Goal: Obtain resource: Download file/media

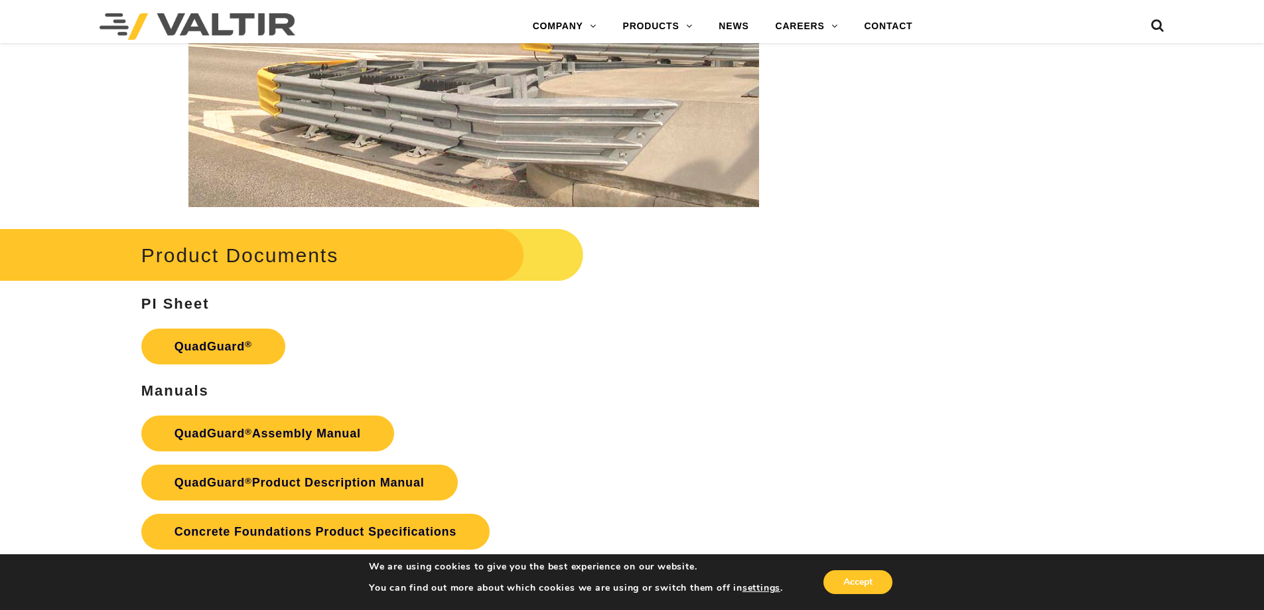
scroll to position [2653, 0]
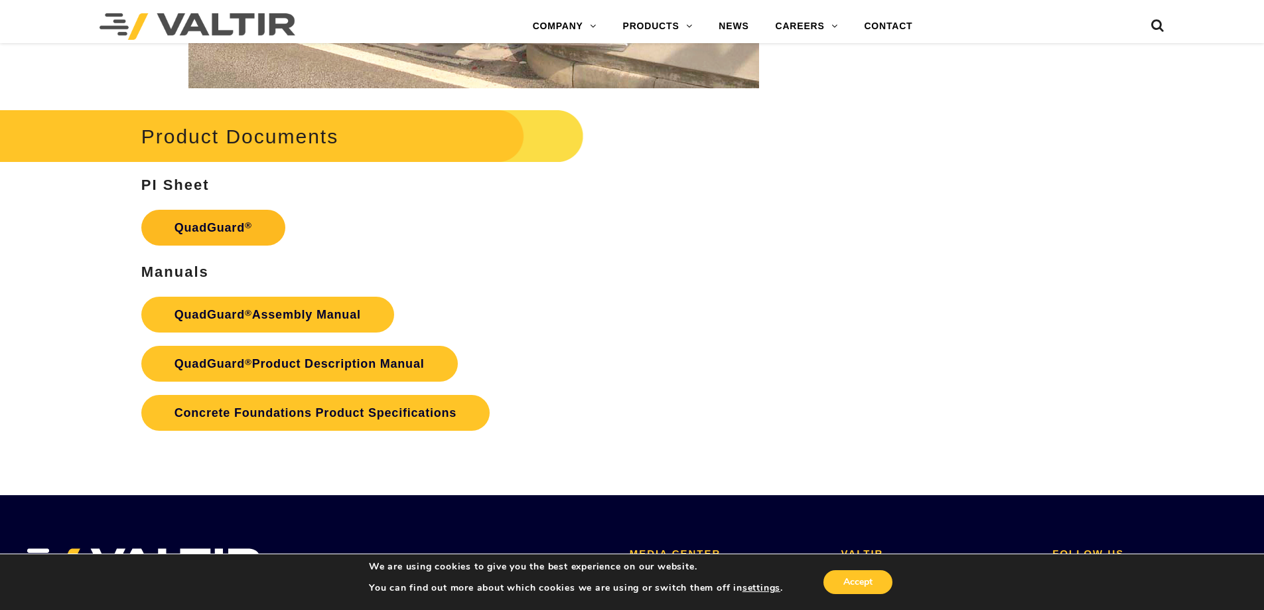
click at [245, 224] on sup "®" at bounding box center [248, 225] width 7 height 10
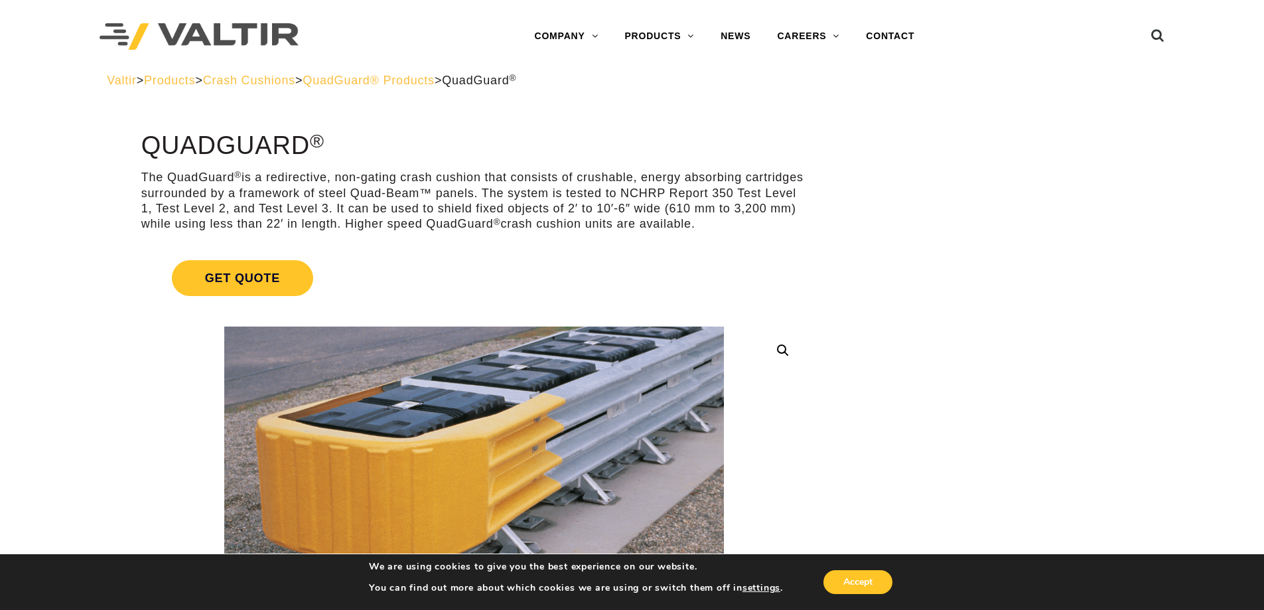
click at [434, 80] on span "QuadGuard® Products" at bounding box center [368, 80] width 132 height 13
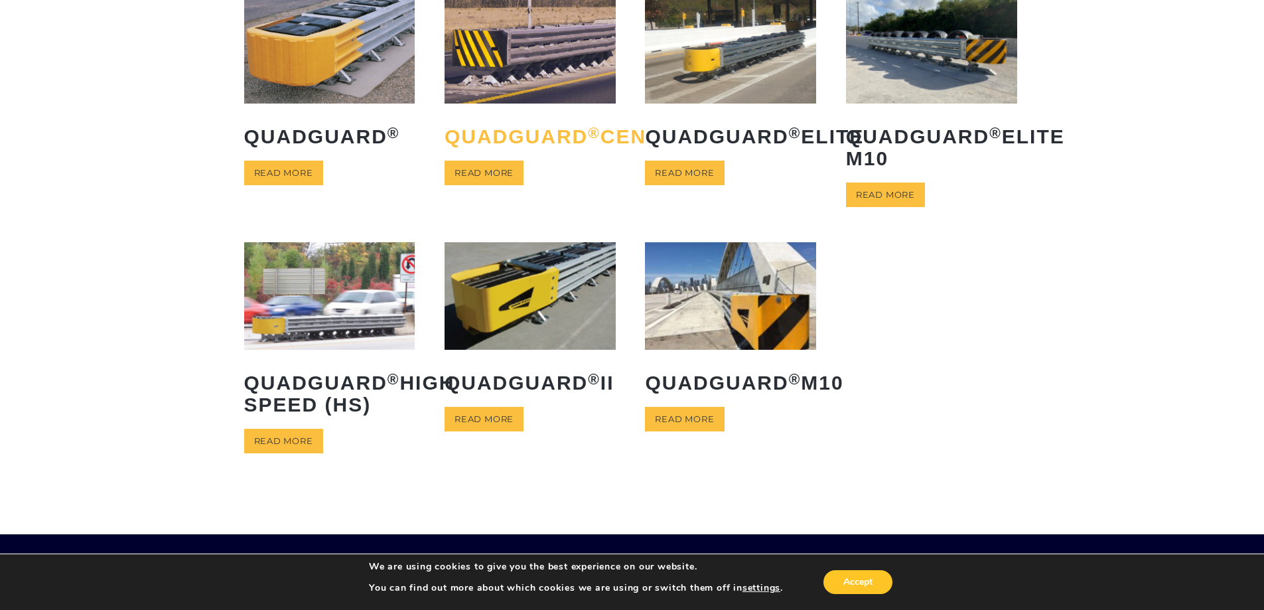
scroll to position [133, 0]
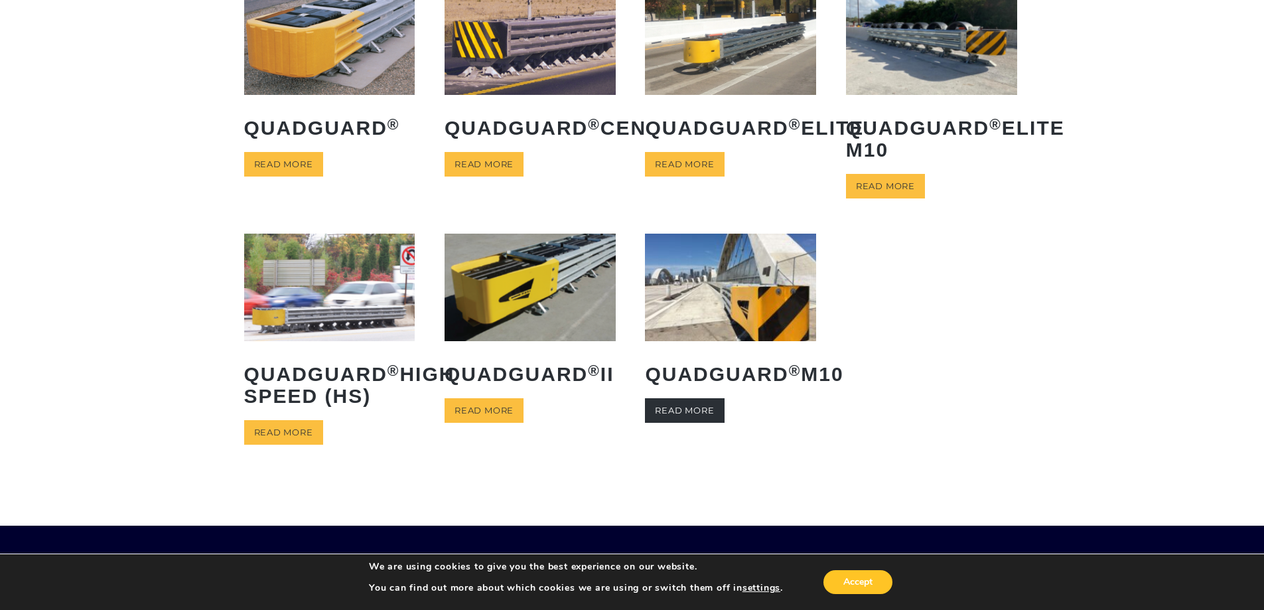
click at [712, 423] on link "Read more" at bounding box center [684, 410] width 79 height 25
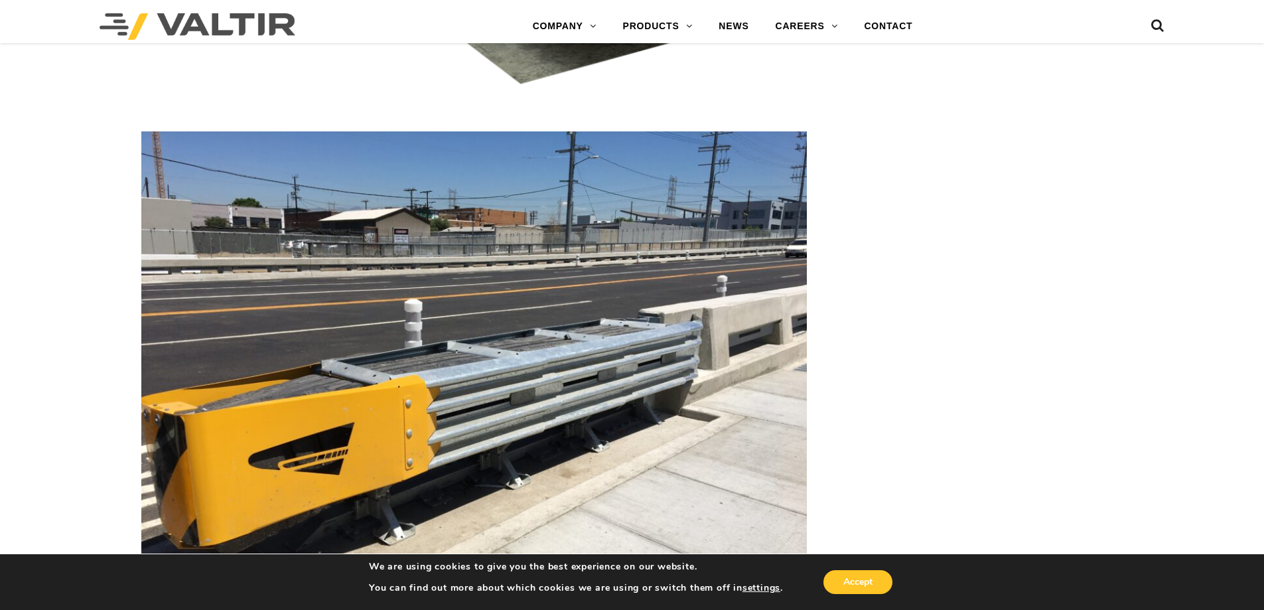
scroll to position [2852, 0]
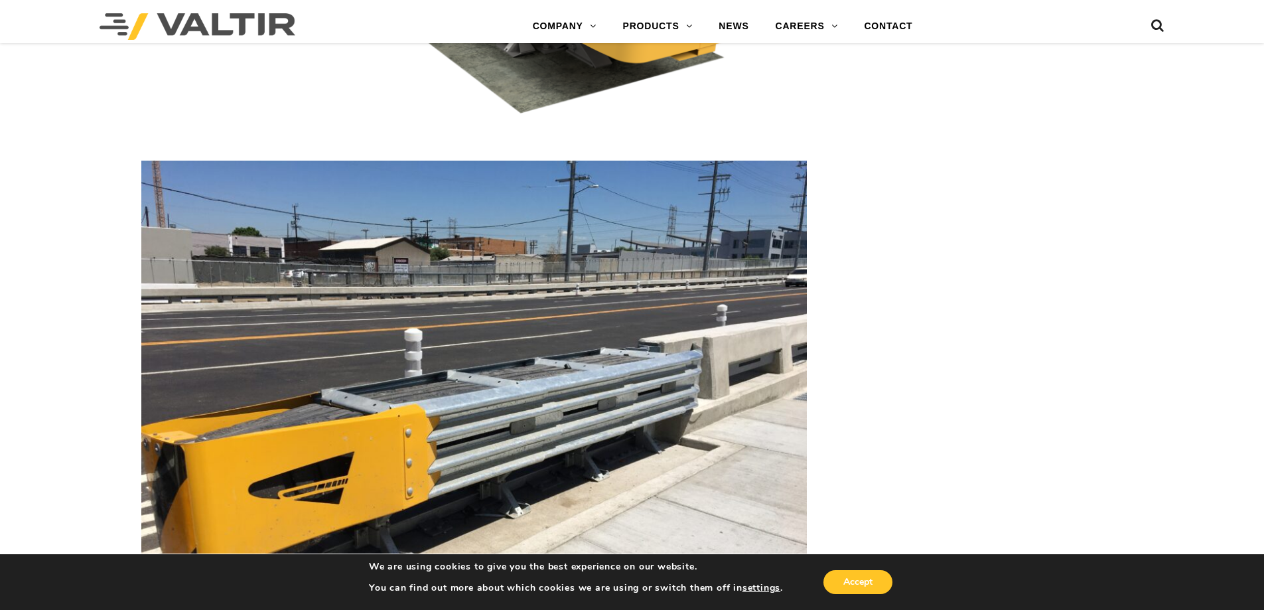
click at [519, 410] on img at bounding box center [473, 410] width 665 height 499
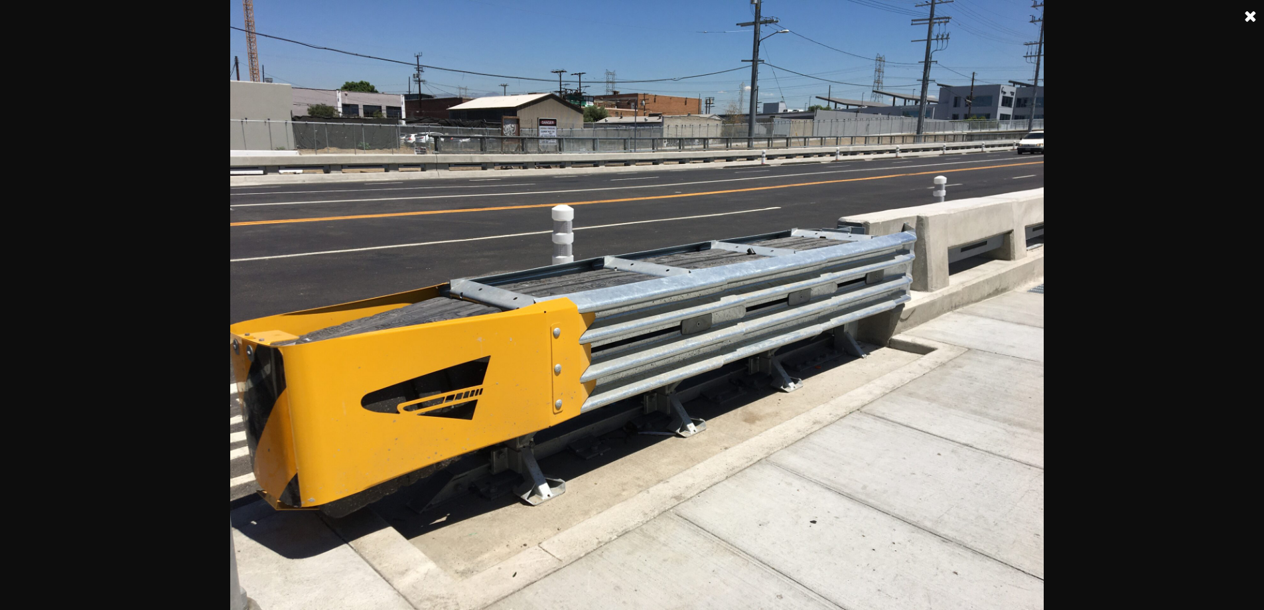
scroll to position [1857, 0]
drag, startPoint x: 1268, startPoint y: 1, endPoint x: 881, endPoint y: 218, distance: 443.0
click at [882, 217] on img at bounding box center [636, 305] width 813 height 610
click at [1245, 9] on link at bounding box center [1250, 16] width 33 height 33
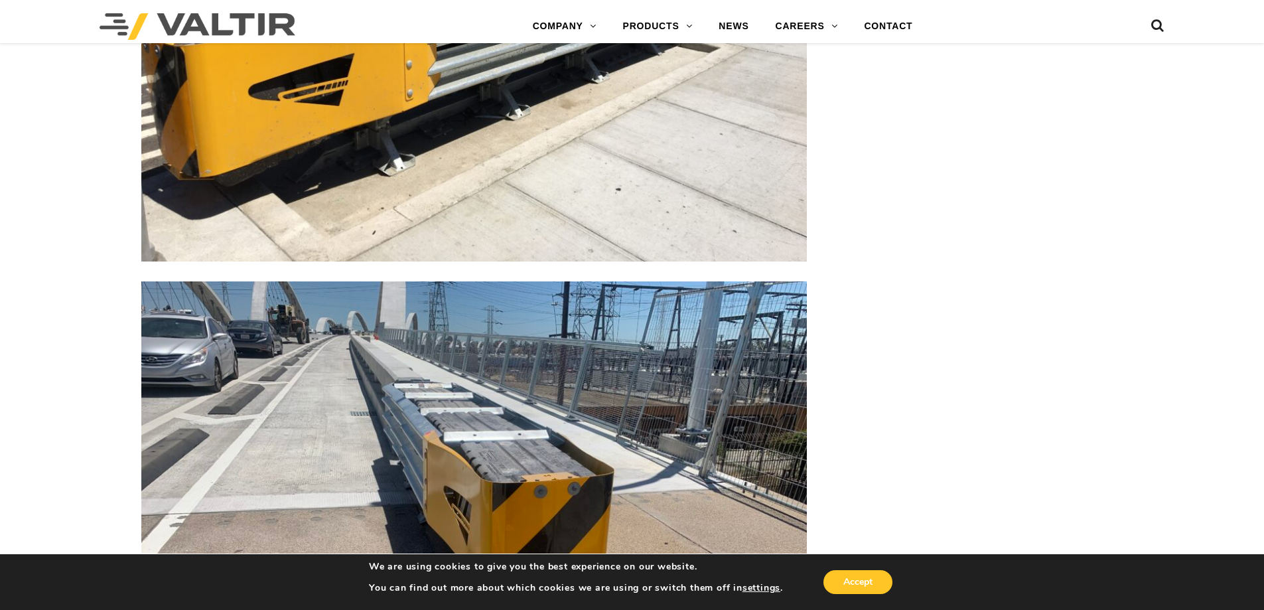
scroll to position [3383, 0]
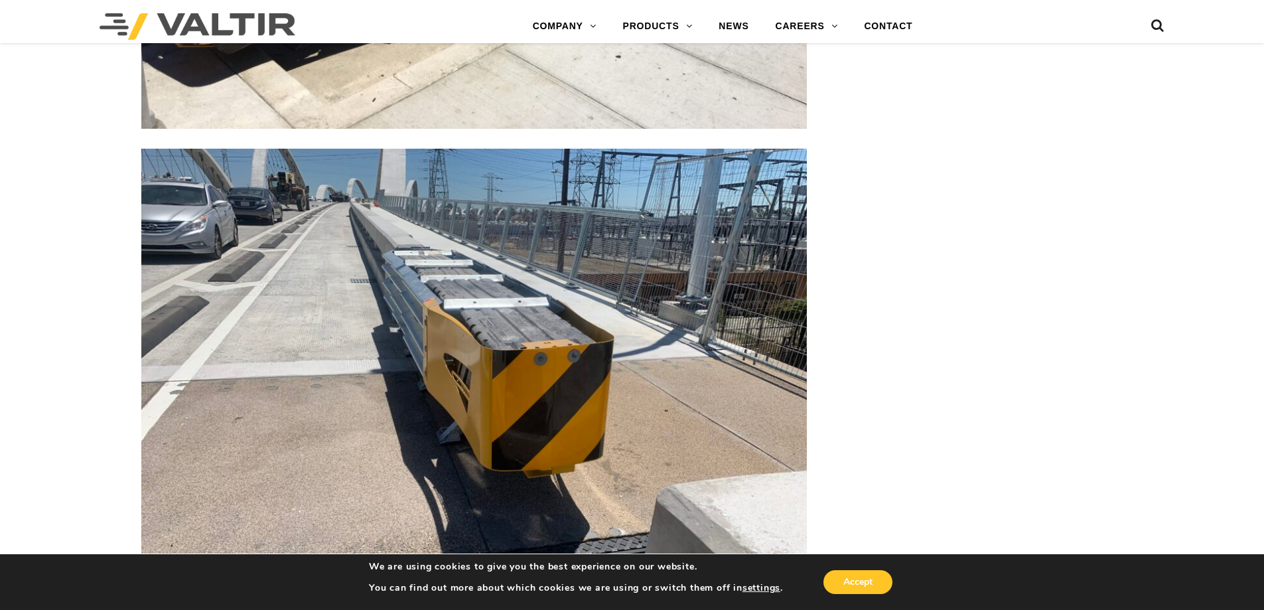
click at [540, 342] on img at bounding box center [473, 398] width 665 height 499
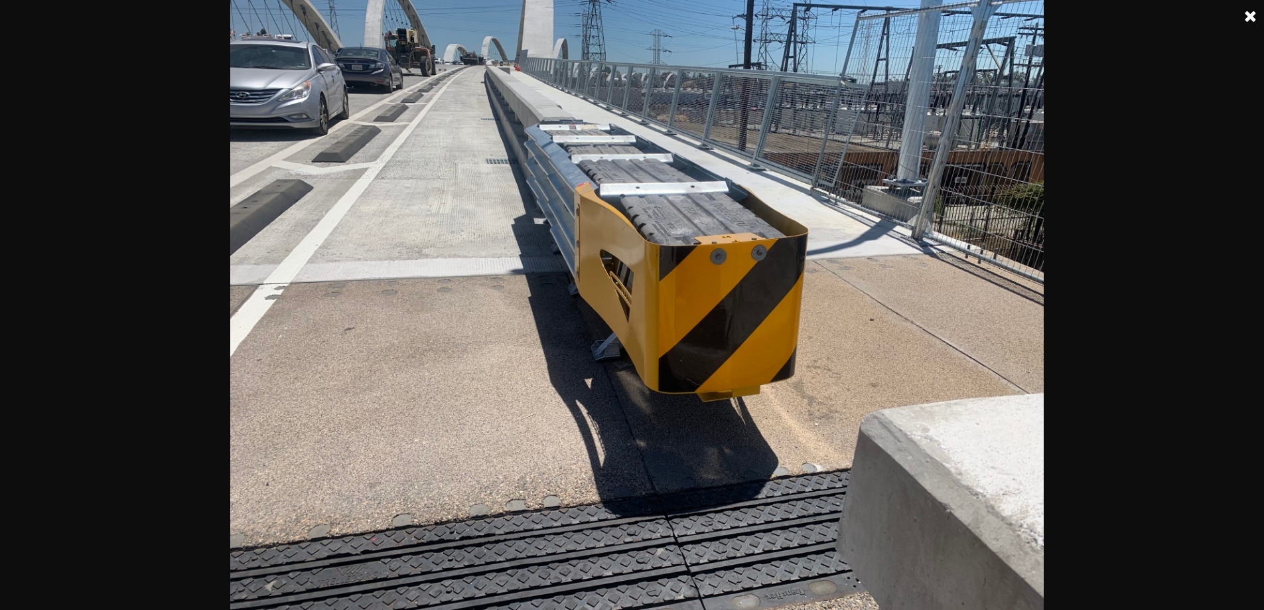
scroll to position [3051, 0]
click at [702, 245] on img at bounding box center [636, 305] width 813 height 610
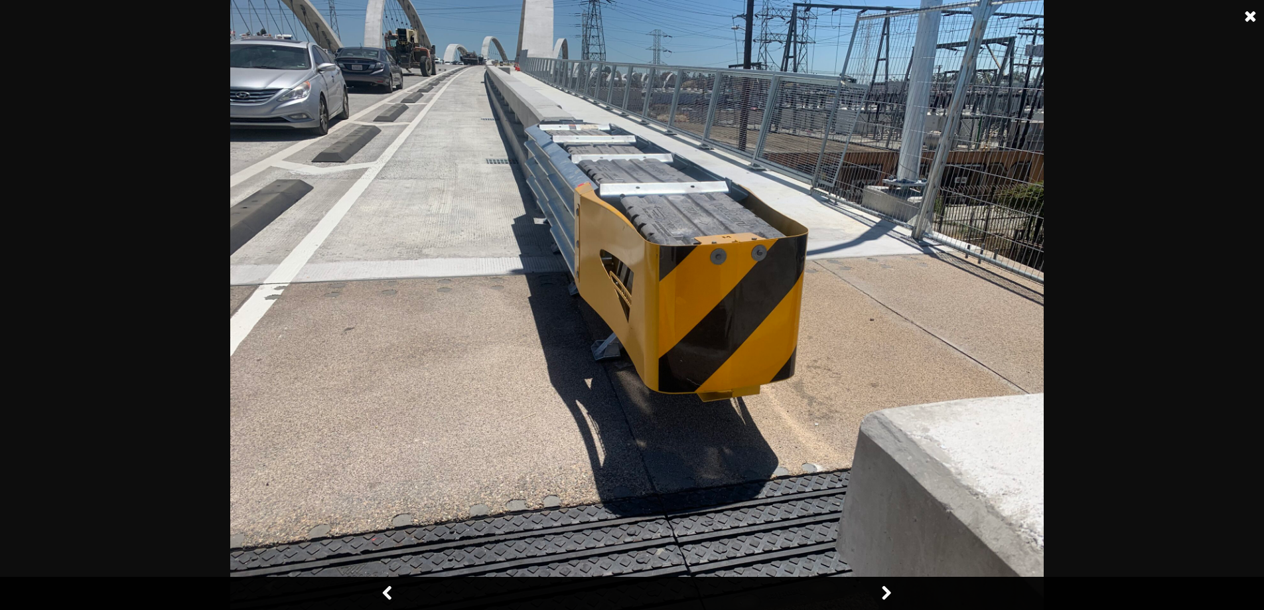
click at [701, 245] on img at bounding box center [636, 305] width 813 height 610
click at [884, 592] on link at bounding box center [885, 592] width 33 height 33
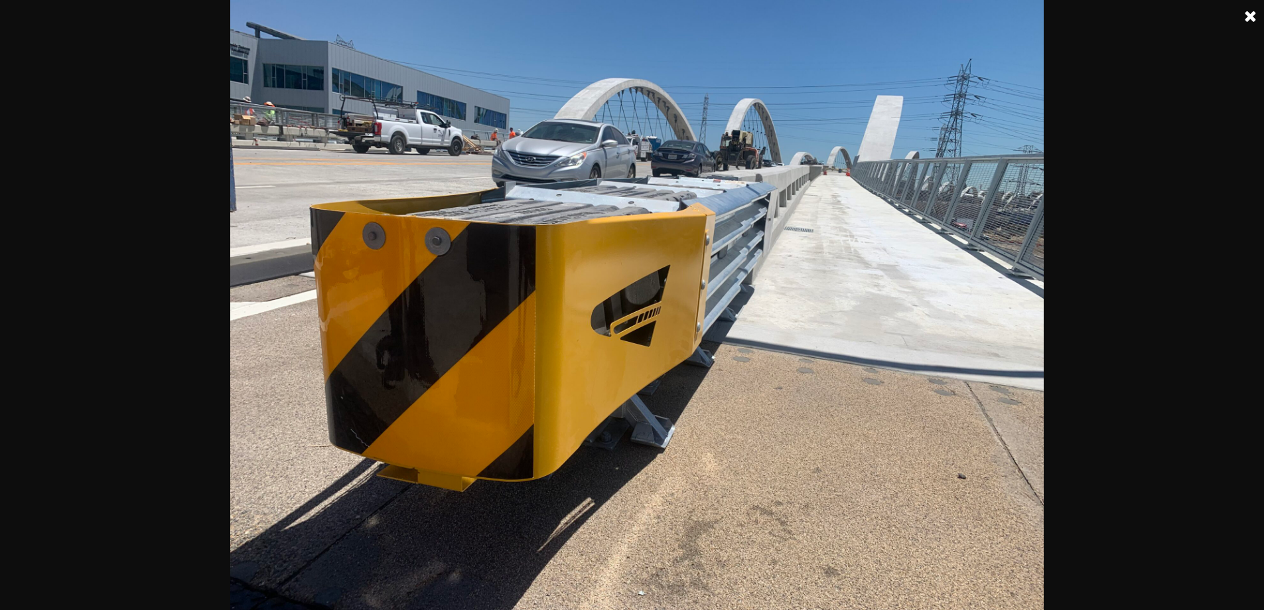
scroll to position [2388, 0]
click at [783, 515] on img at bounding box center [636, 305] width 813 height 610
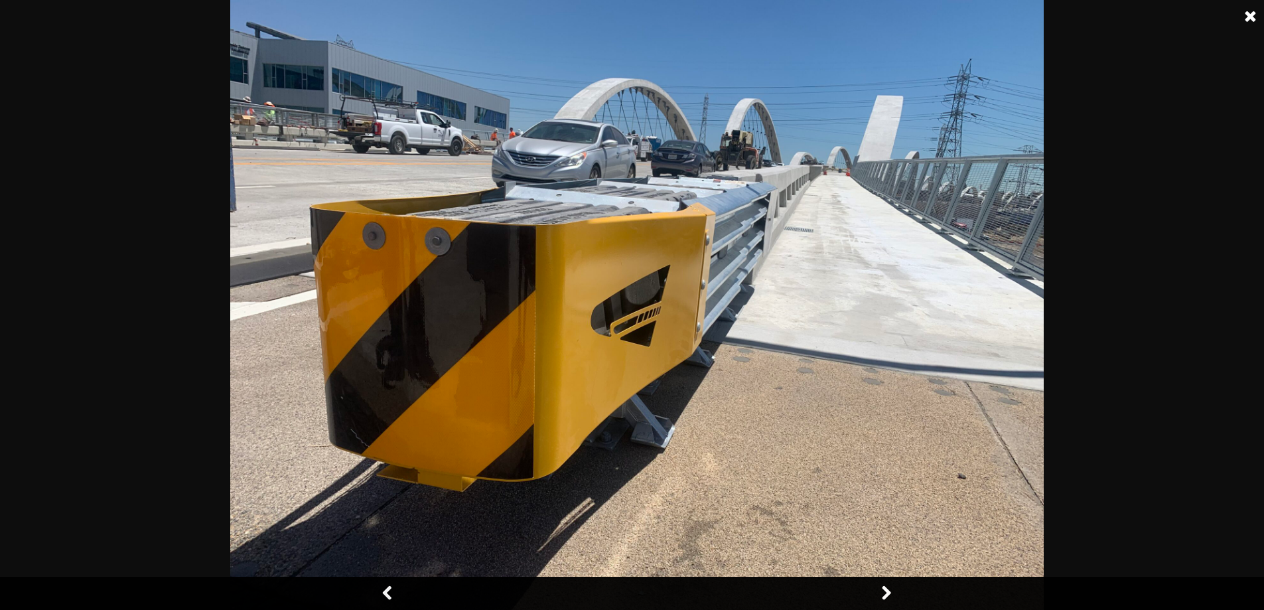
click at [889, 587] on link at bounding box center [885, 592] width 33 height 33
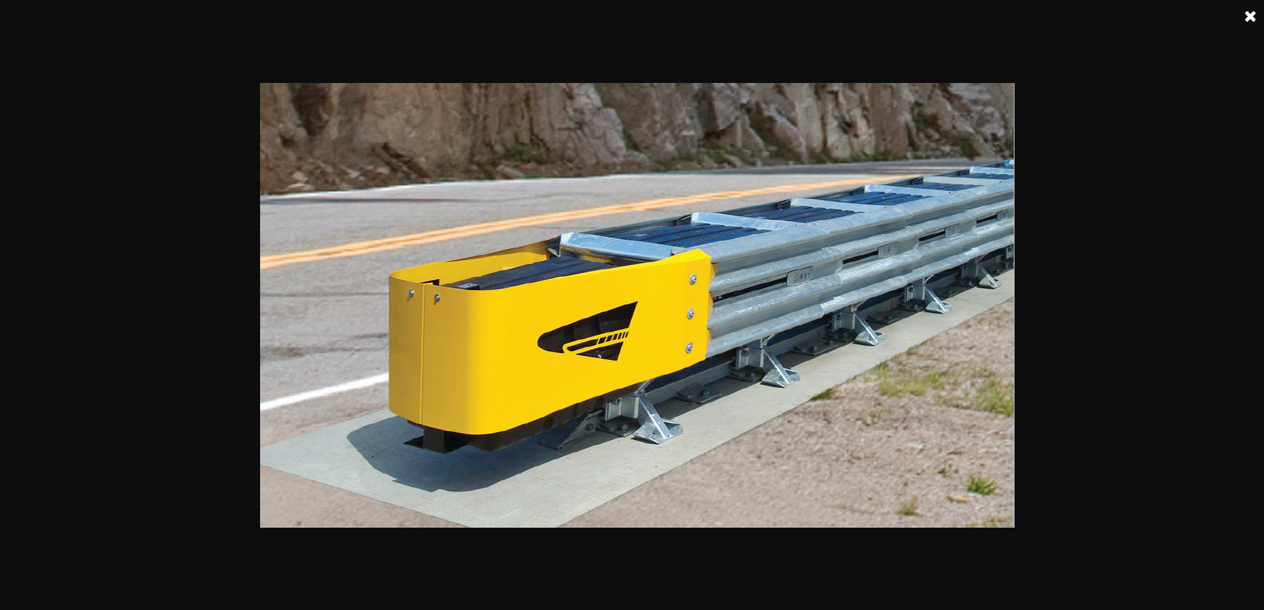
scroll to position [5143, 0]
click at [856, 569] on div at bounding box center [637, 308] width 1274 height 610
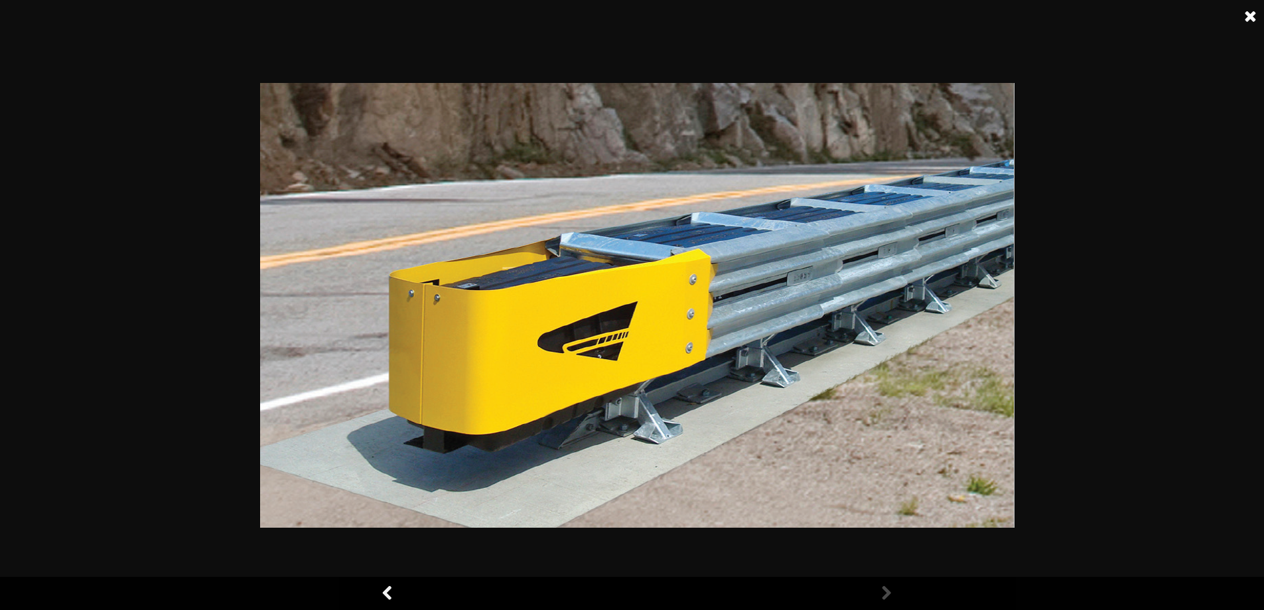
click at [892, 591] on link at bounding box center [885, 592] width 33 height 33
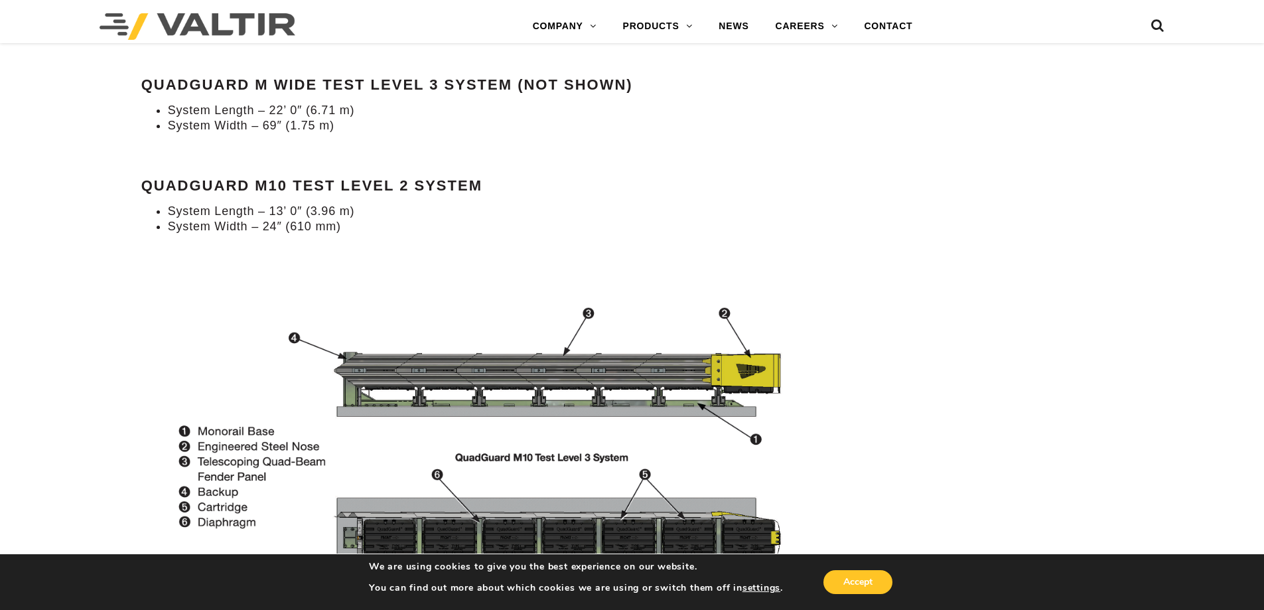
scroll to position [1592, 0]
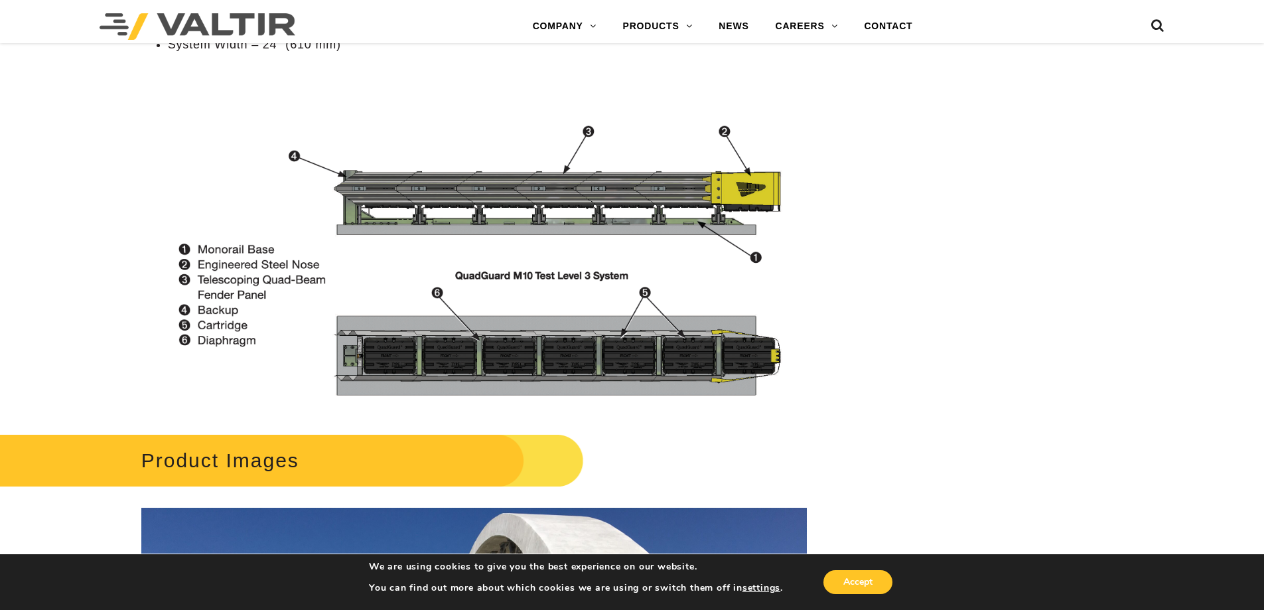
drag, startPoint x: 1230, startPoint y: 1, endPoint x: 658, endPoint y: 364, distance: 677.5
click at [658, 364] on img at bounding box center [473, 255] width 665 height 310
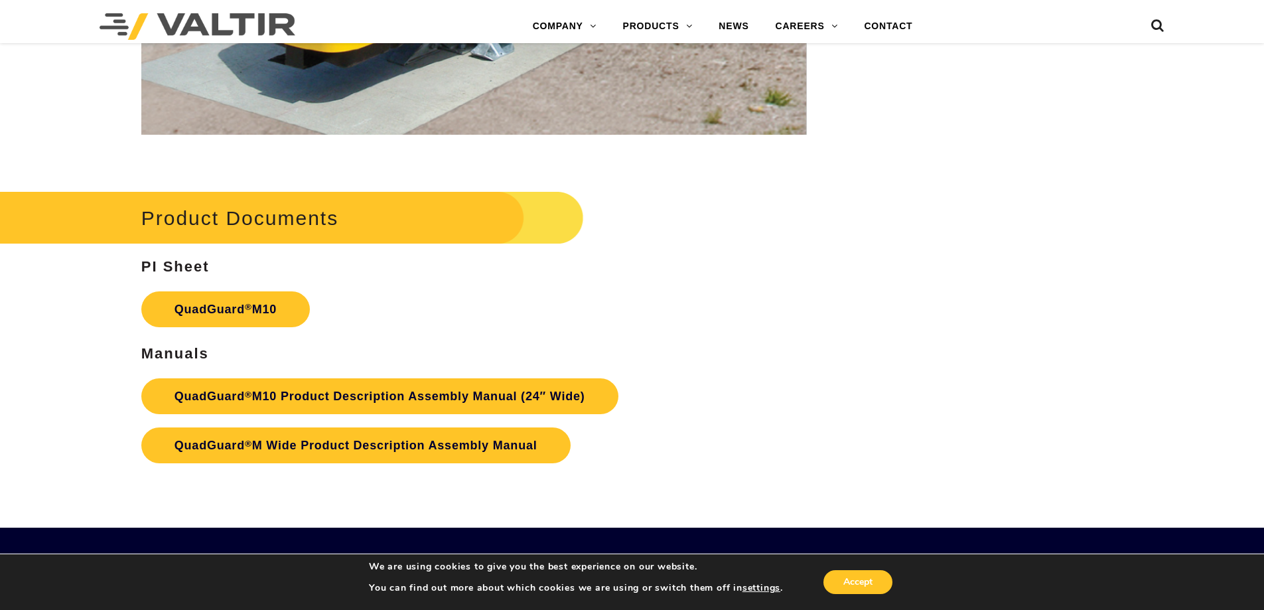
scroll to position [4975, 0]
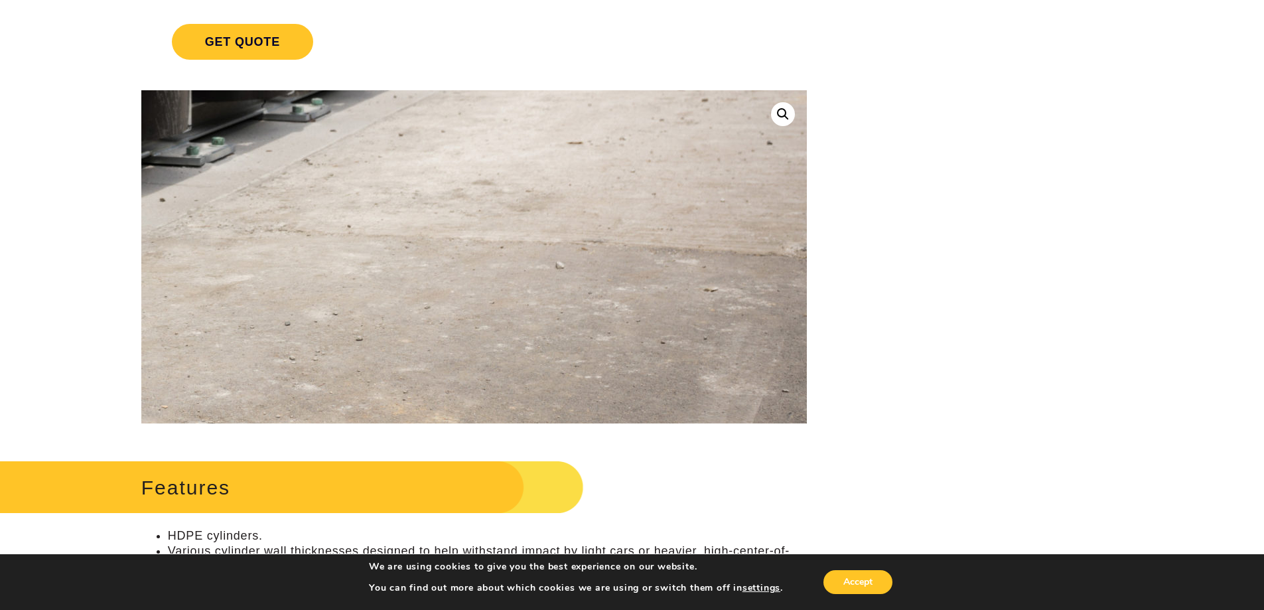
scroll to position [199, 0]
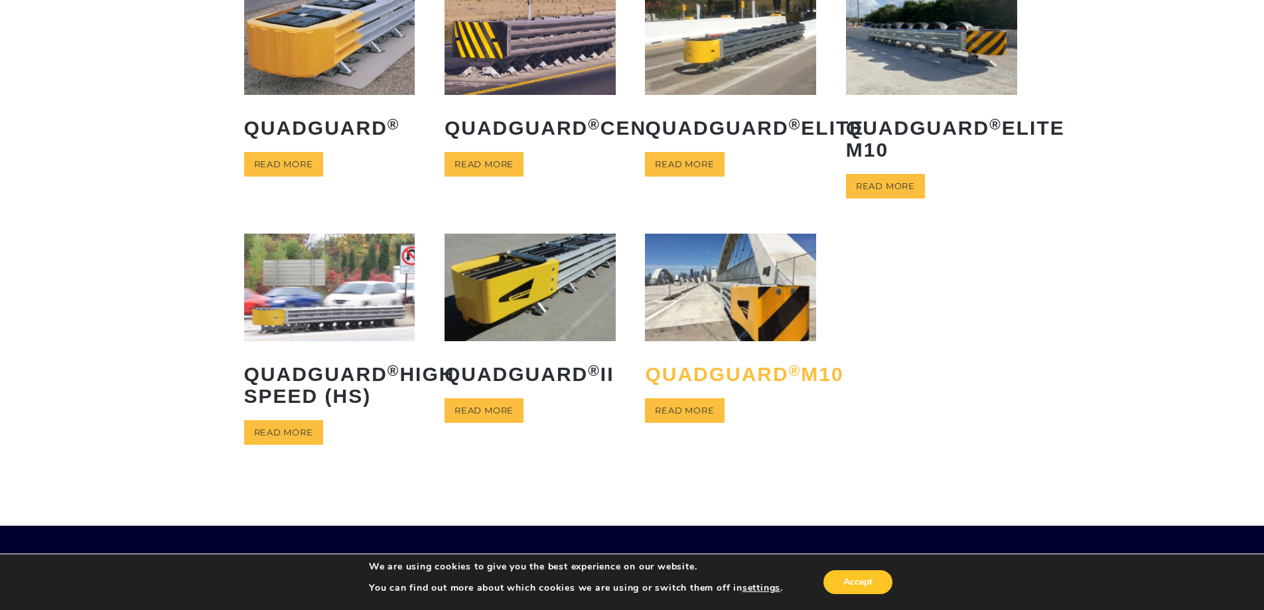
click at [740, 369] on h2 "QuadGuard ® M10" at bounding box center [730, 374] width 171 height 42
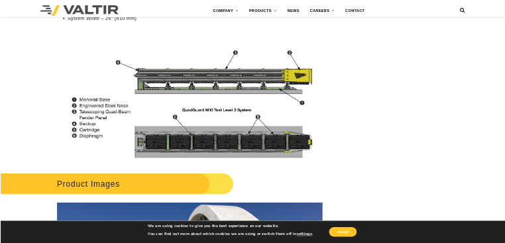
scroll to position [1592, 0]
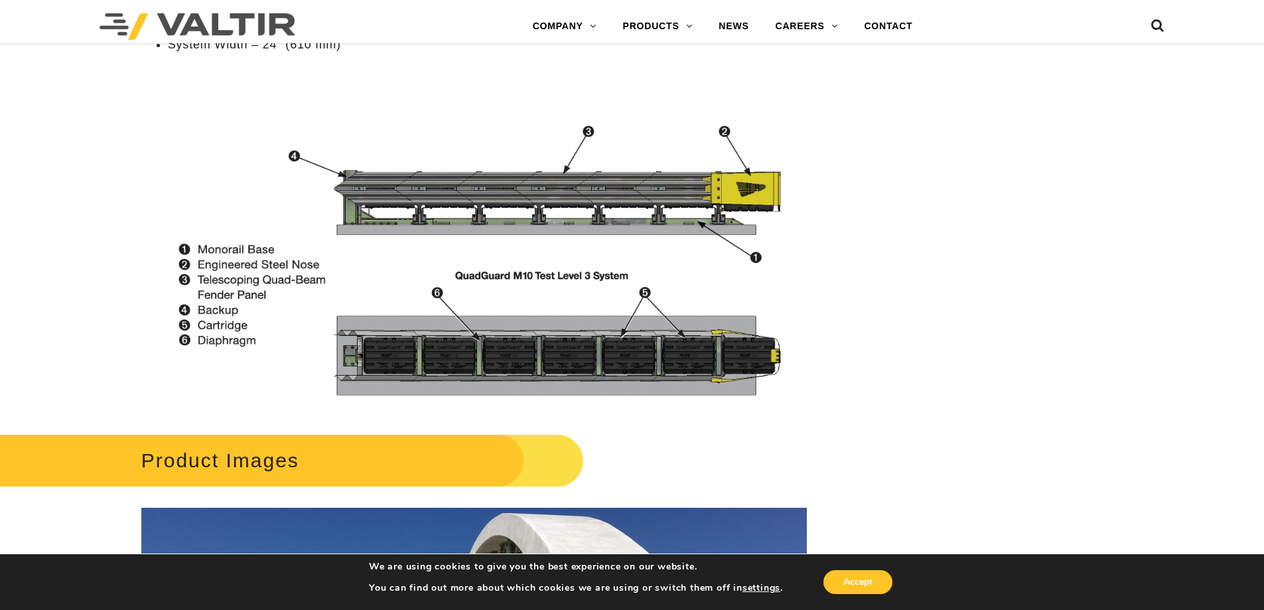
click at [1165, 27] on div "Menu COMPANY ABOUT VALTIR OUR HISTORY RENTALS INTERNATIONAL PRODUCTS BARRICADES…" at bounding box center [632, 26] width 1084 height 33
click at [1157, 23] on icon at bounding box center [1157, 29] width 13 height 20
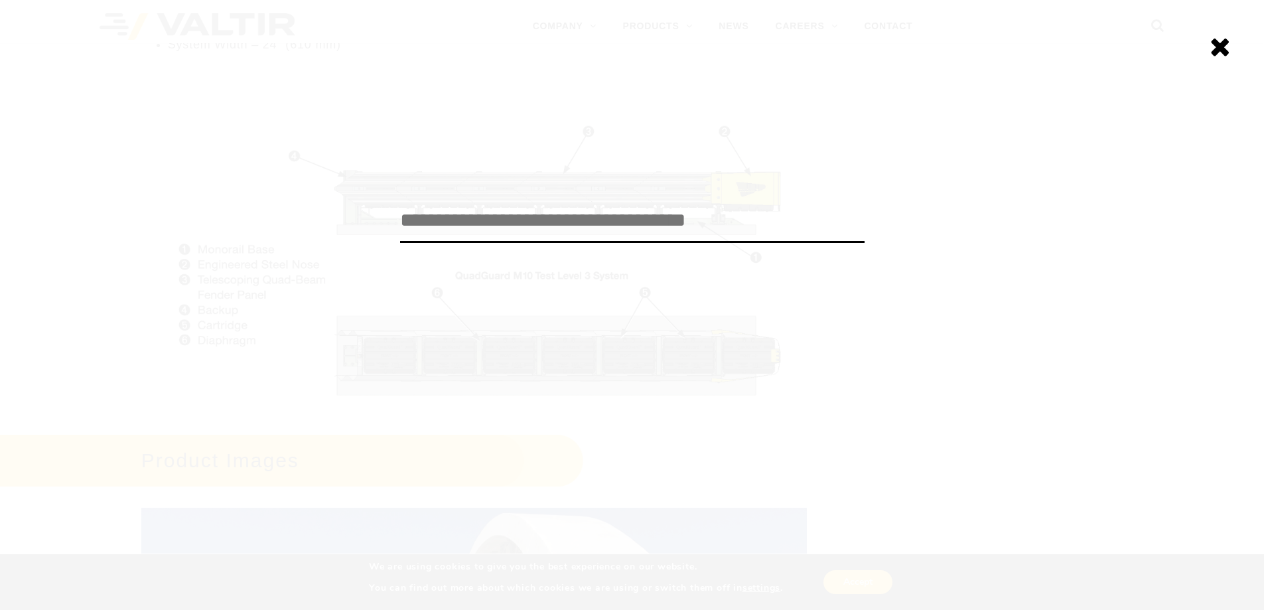
click at [596, 284] on div "******" at bounding box center [632, 305] width 1264 height 610
click at [1224, 46] on icon at bounding box center [1219, 46] width 21 height 27
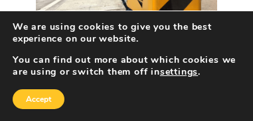
scroll to position [2497, 0]
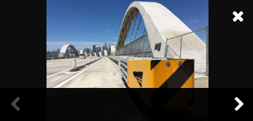
scroll to position [2484, 0]
click at [237, 105] on link at bounding box center [238, 104] width 33 height 33
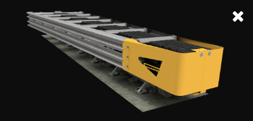
click at [239, 17] on link at bounding box center [238, 16] width 33 height 33
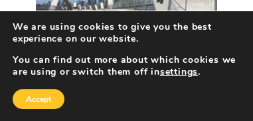
scroll to position [2431, 0]
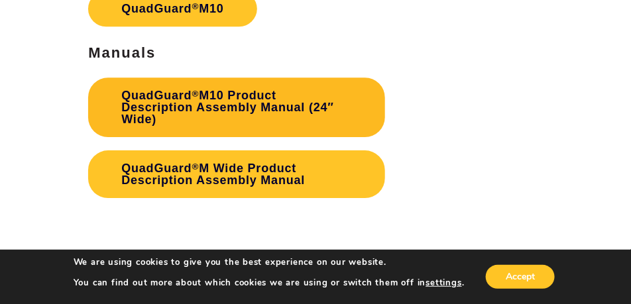
scroll to position [3525, 0]
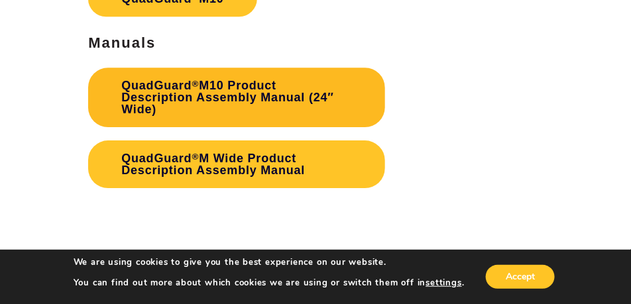
click at [223, 88] on link "QuadGuard ® M10 Product Description Assembly Manual (24″ Wide)" at bounding box center [236, 98] width 296 height 60
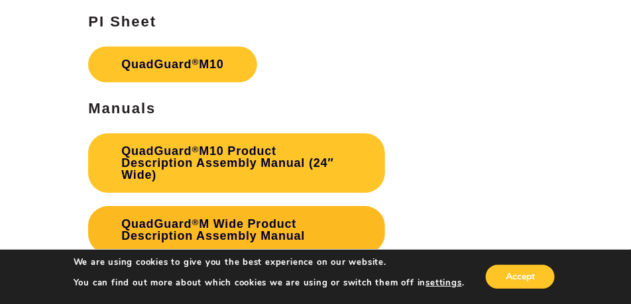
scroll to position [3426, 0]
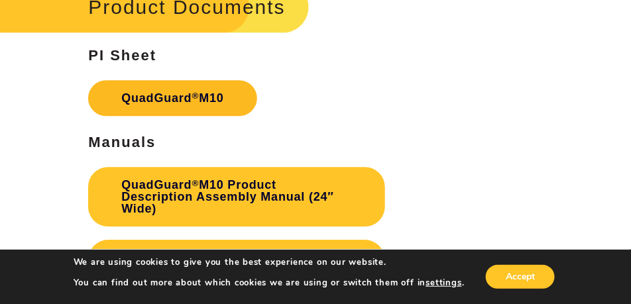
click at [197, 94] on sup "®" at bounding box center [195, 96] width 7 height 10
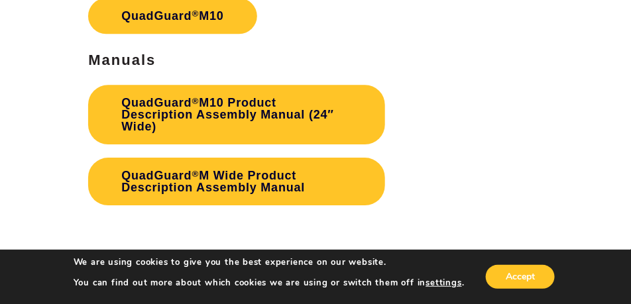
scroll to position [3525, 0]
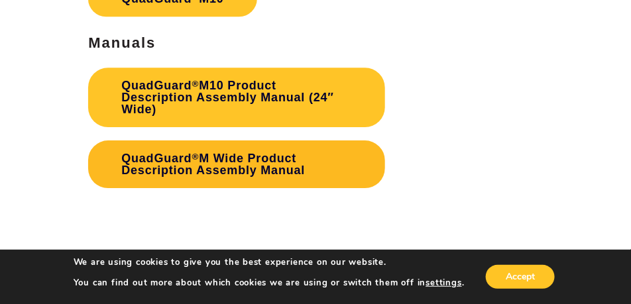
click at [216, 160] on link "QuadGuard ® M Wide Product Description Assembly Manual" at bounding box center [236, 165] width 296 height 48
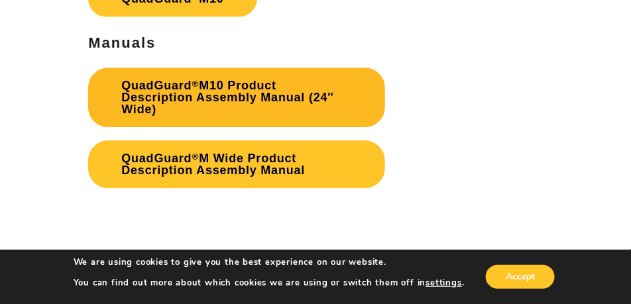
click at [214, 94] on link "QuadGuard ® M10 Product Description Assembly Manual (24″ Wide)" at bounding box center [236, 98] width 296 height 60
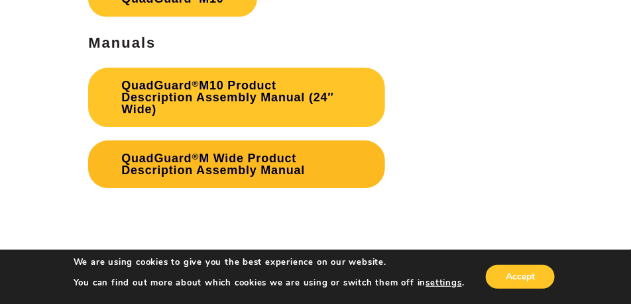
click at [209, 166] on link "QuadGuard ® M Wide Product Description Assembly Manual" at bounding box center [236, 165] width 296 height 48
